Goal: Task Accomplishment & Management: Manage account settings

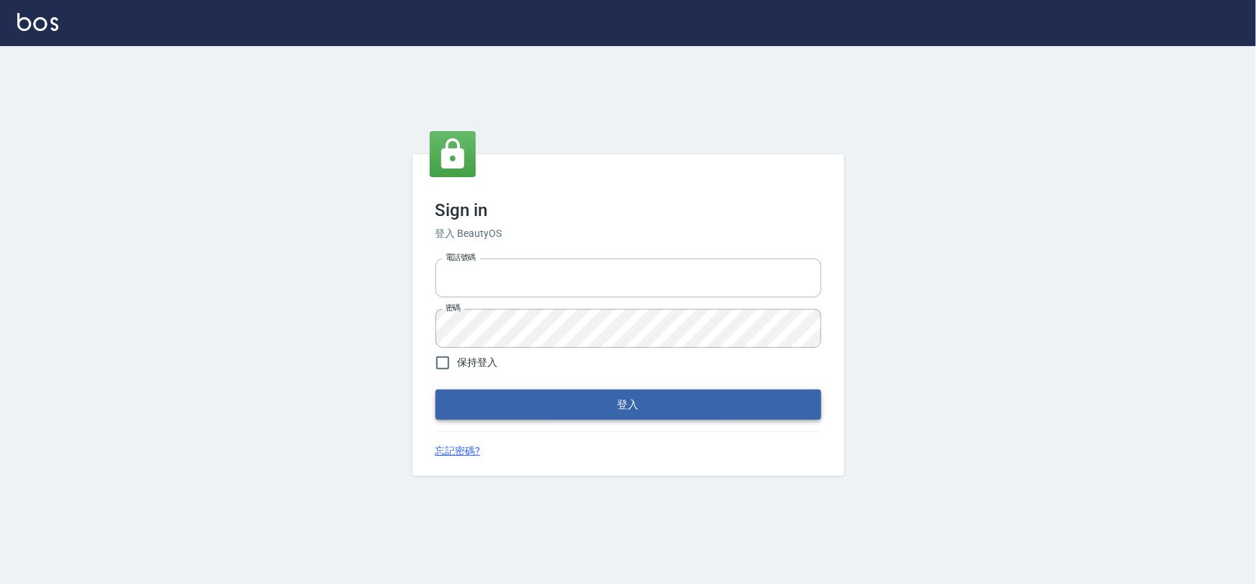
type input "0975575780"
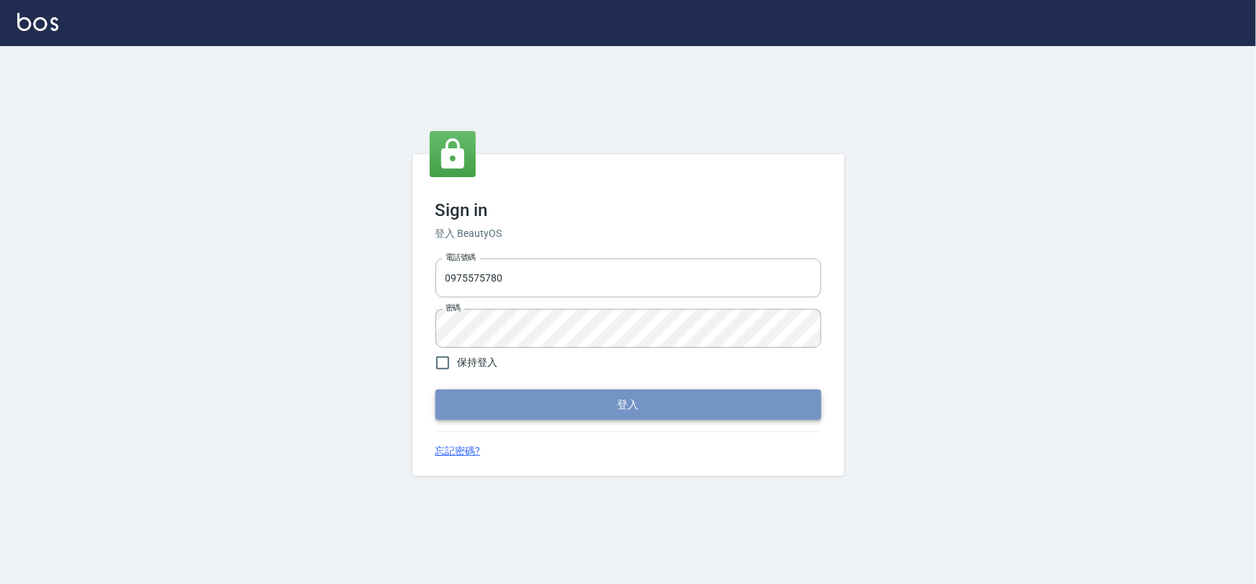
click at [555, 409] on button "登入" at bounding box center [629, 404] width 386 height 30
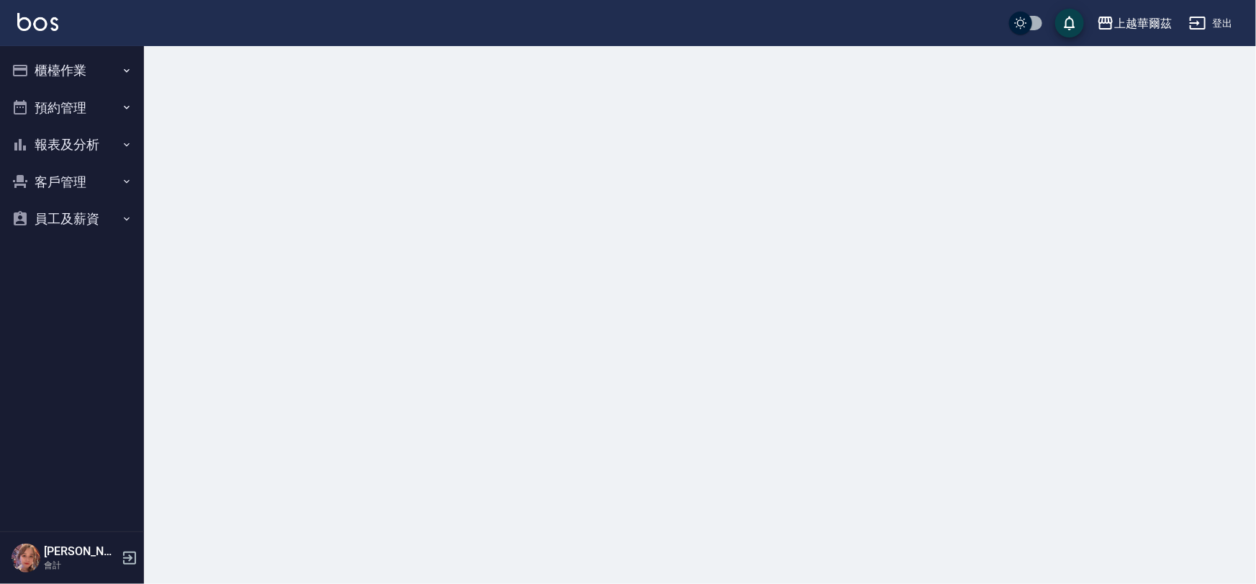
click at [104, 73] on button "櫃檯作業" at bounding box center [72, 70] width 132 height 37
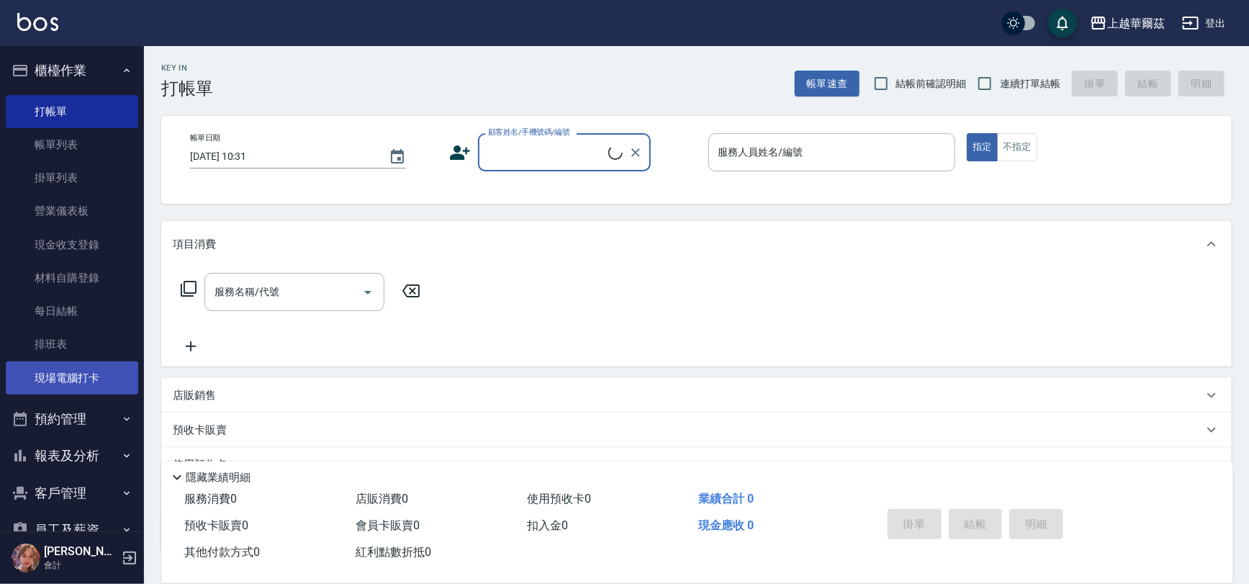
click at [98, 382] on link "現場電腦打卡" at bounding box center [72, 377] width 132 height 33
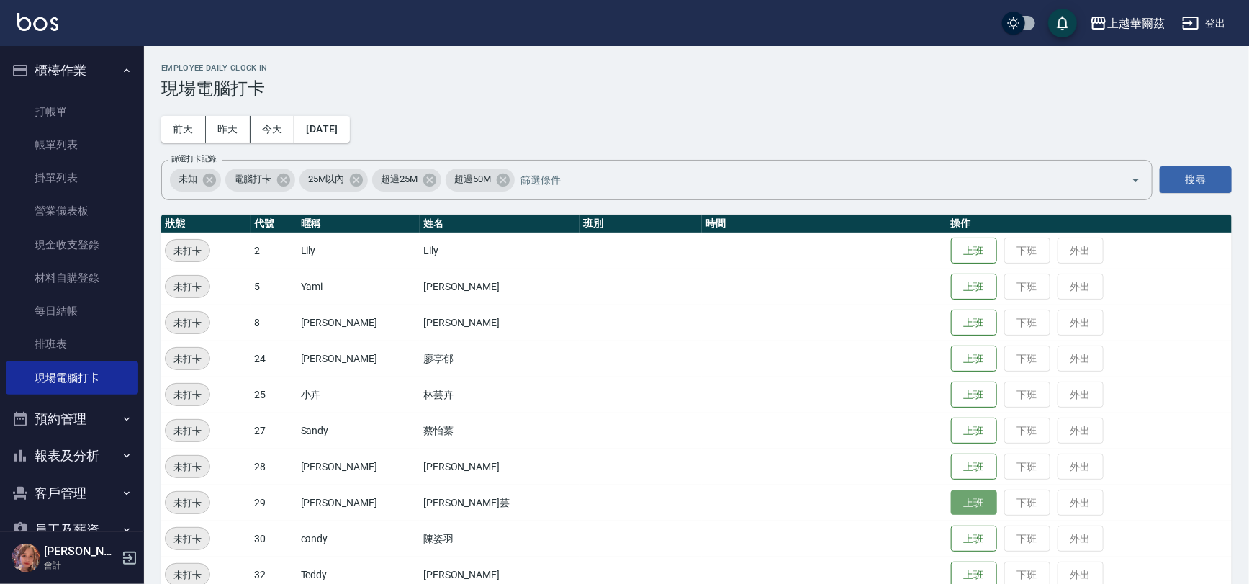
click at [951, 502] on button "上班" at bounding box center [974, 502] width 46 height 25
click at [951, 314] on button "上班" at bounding box center [974, 322] width 46 height 25
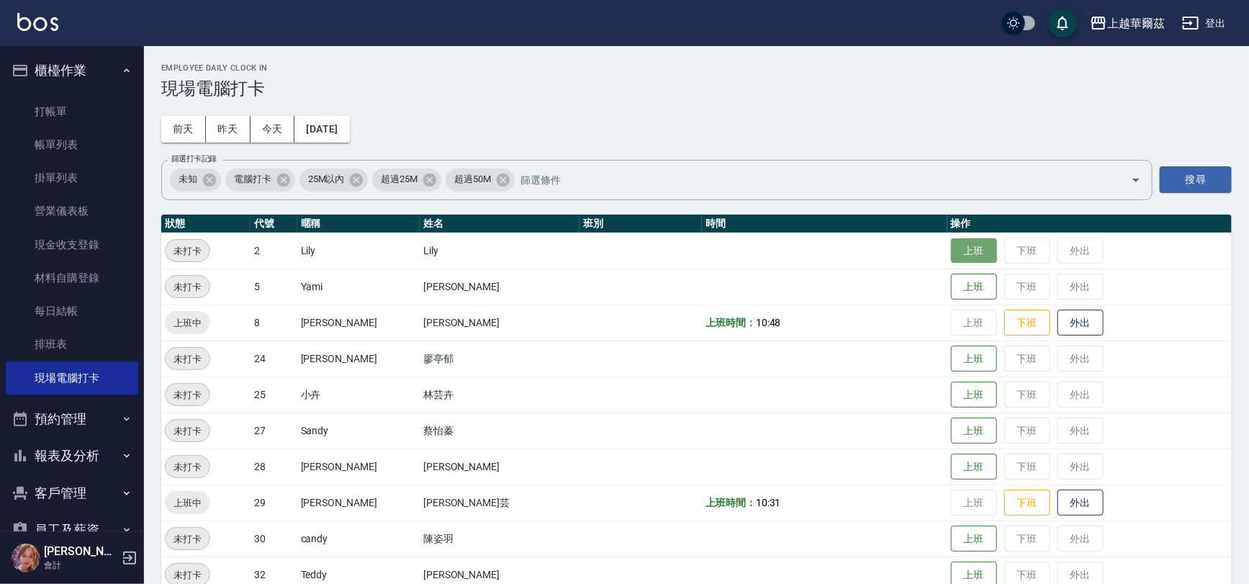
click at [951, 243] on button "上班" at bounding box center [974, 250] width 46 height 25
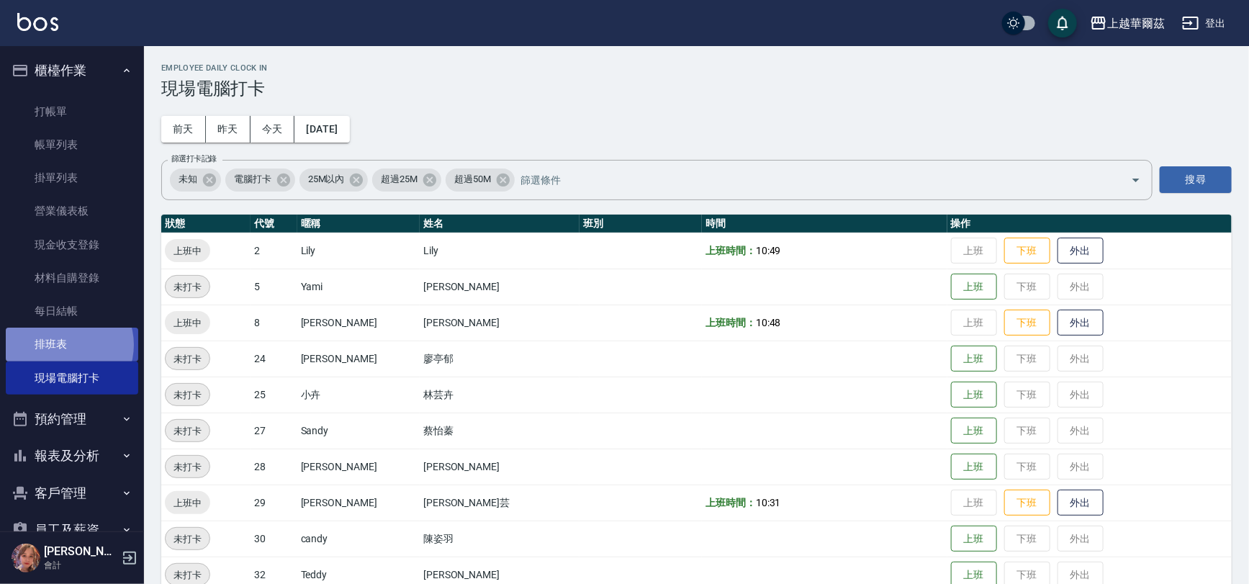
click at [63, 345] on link "排班表" at bounding box center [72, 344] width 132 height 33
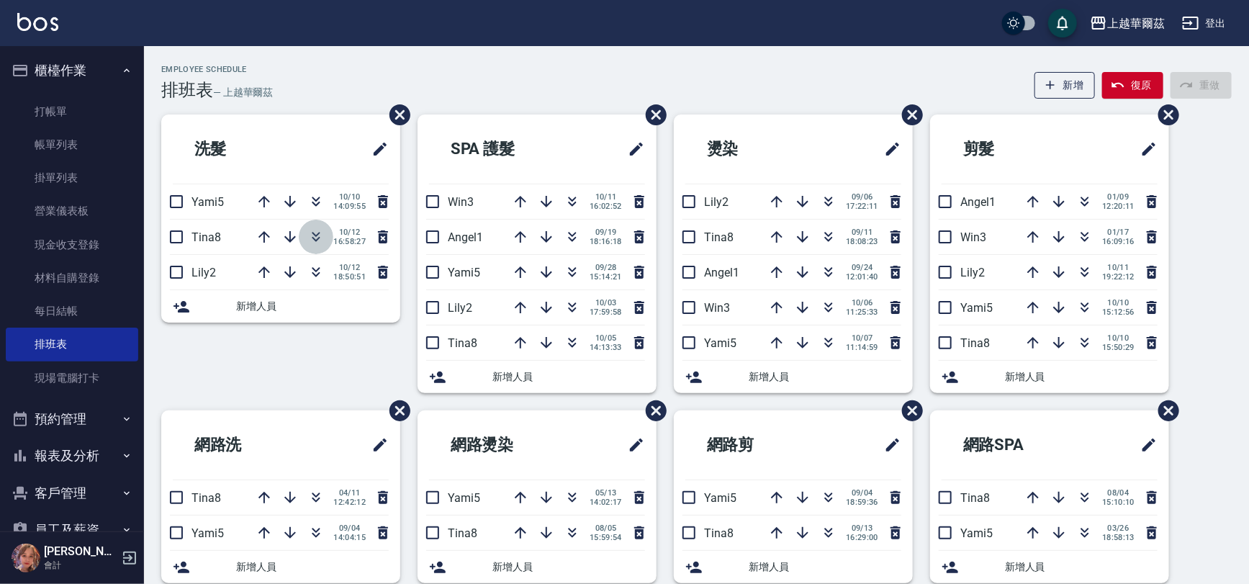
click at [323, 238] on button "button" at bounding box center [316, 237] width 35 height 35
click at [61, 384] on link "現場電腦打卡" at bounding box center [72, 377] width 132 height 33
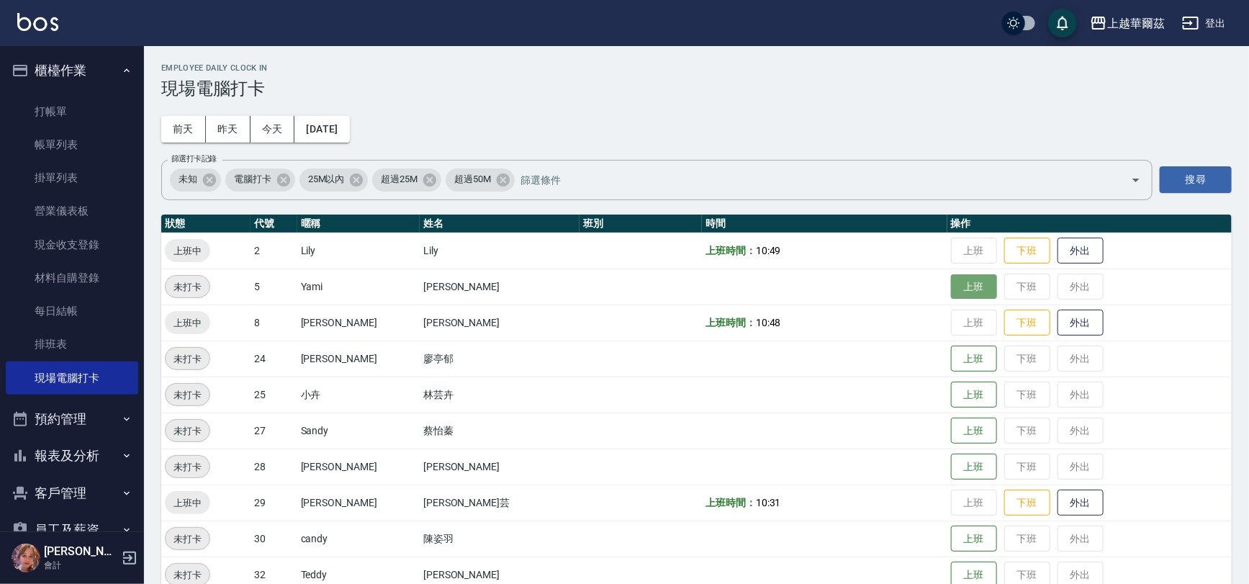
click at [951, 291] on button "上班" at bounding box center [974, 286] width 46 height 25
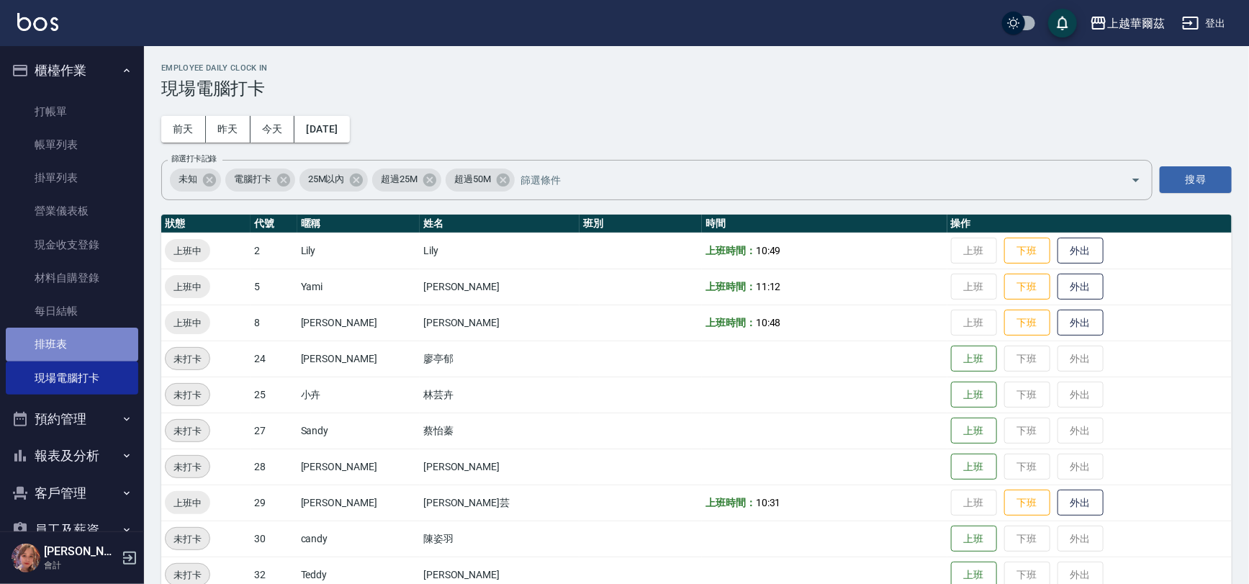
click at [84, 330] on link "排班表" at bounding box center [72, 344] width 132 height 33
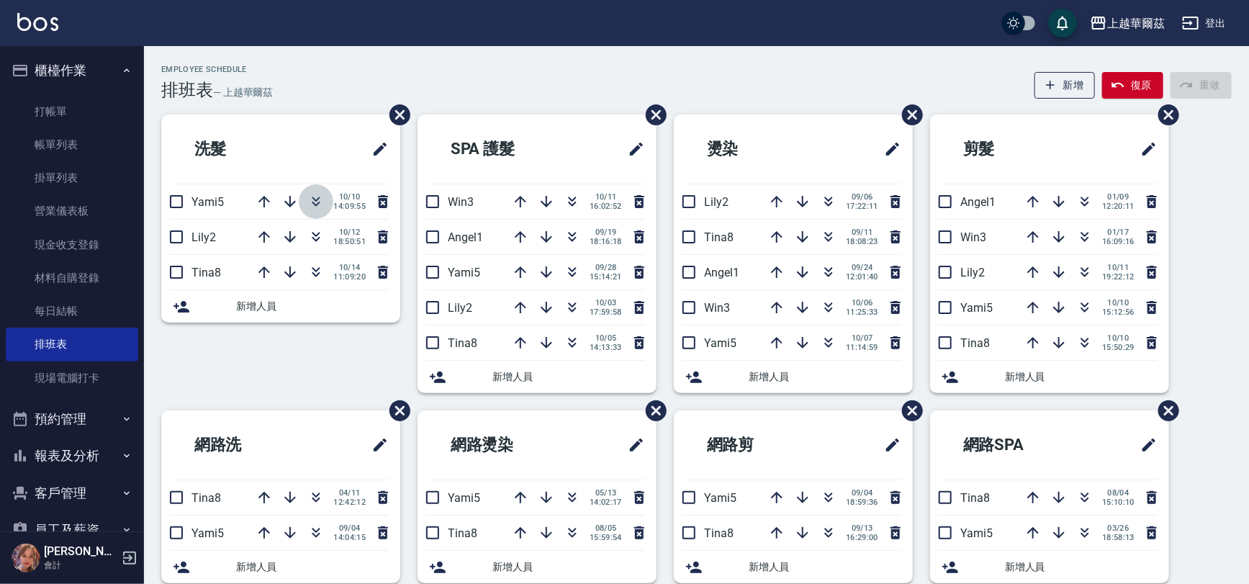
drag, startPoint x: 320, startPoint y: 199, endPoint x: 356, endPoint y: 50, distance: 152.6
click at [319, 197] on icon "button" at bounding box center [315, 201] width 17 height 17
click at [1157, 76] on button "復原" at bounding box center [1132, 85] width 61 height 27
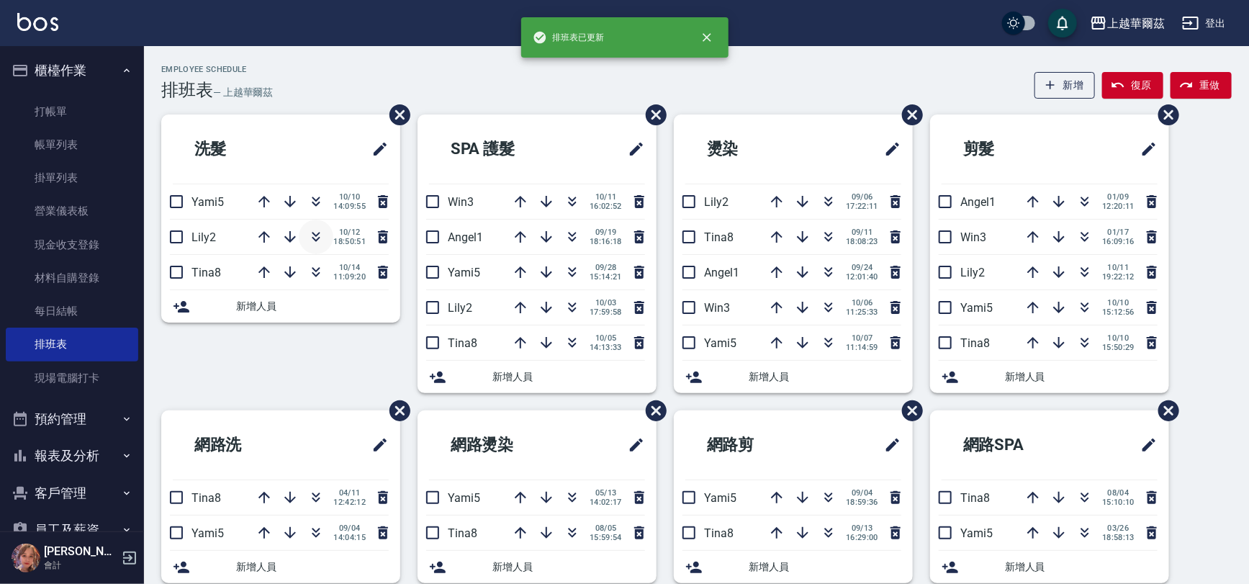
click at [326, 243] on button "button" at bounding box center [316, 237] width 35 height 35
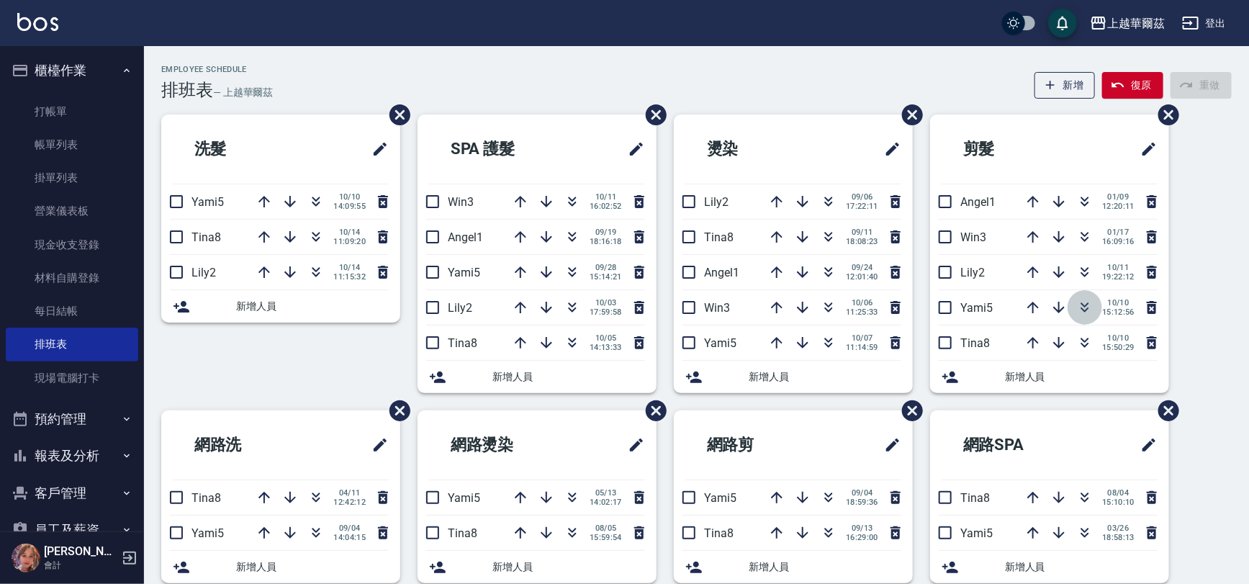
click at [1084, 307] on icon "button" at bounding box center [1084, 307] width 17 height 17
click at [309, 201] on icon "button" at bounding box center [315, 201] width 17 height 17
click at [320, 200] on icon "button" at bounding box center [315, 201] width 17 height 17
